Goal: Transaction & Acquisition: Obtain resource

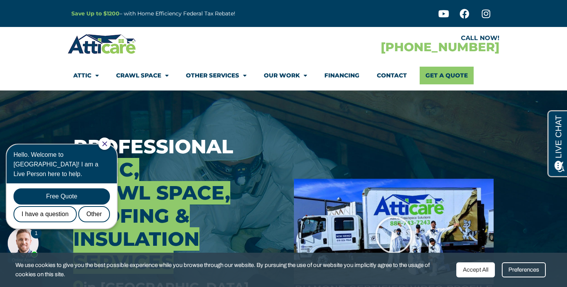
click at [479, 269] on div "Accept All" at bounding box center [475, 270] width 39 height 15
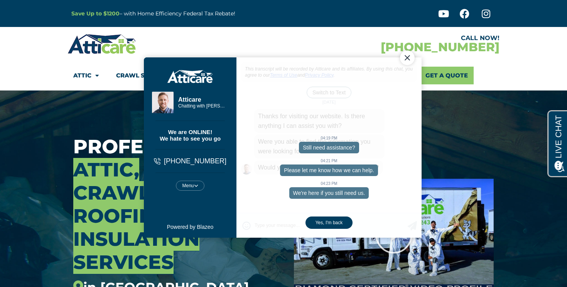
click at [470, 128] on div at bounding box center [393, 235] width 211 height 289
click at [409, 57] on div "Close Chat" at bounding box center [407, 57] width 15 height 15
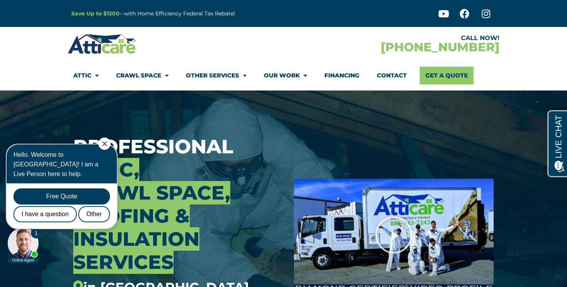
click at [115, 45] on img at bounding box center [102, 44] width 69 height 22
click at [149, 14] on p "Save Up to $1200 – with Home Efficiency Federal Tax Rebate!" at bounding box center [196, 13] width 250 height 9
click at [84, 189] on div "Free Quote" at bounding box center [62, 197] width 96 height 16
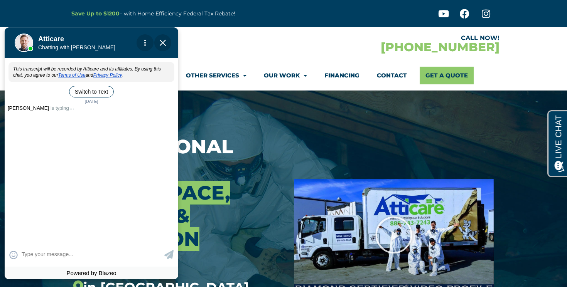
click at [165, 47] on span "Close Chat" at bounding box center [162, 42] width 17 height 17
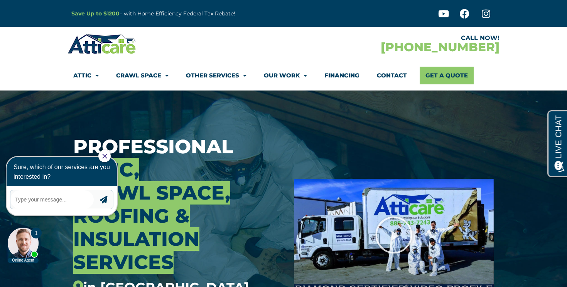
click at [107, 154] on icon "Close Chat" at bounding box center [104, 156] width 5 height 5
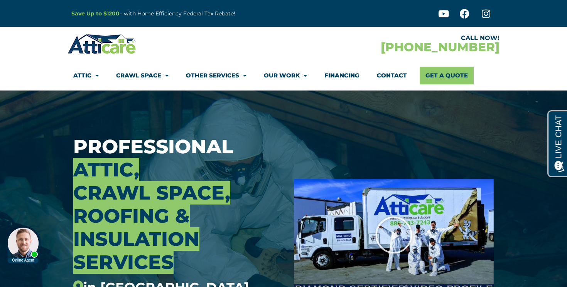
click at [213, 14] on p "Save Up to $1200 – with Home Efficiency Federal Tax Rebate!" at bounding box center [196, 13] width 250 height 9
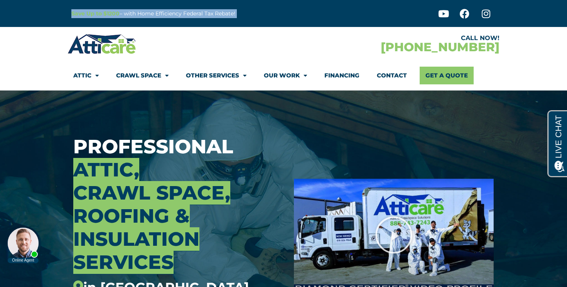
click at [213, 14] on p "Save Up to $1200 – with Home Efficiency Federal Tax Rebate!" at bounding box center [196, 13] width 250 height 9
